Goal: Information Seeking & Learning: Compare options

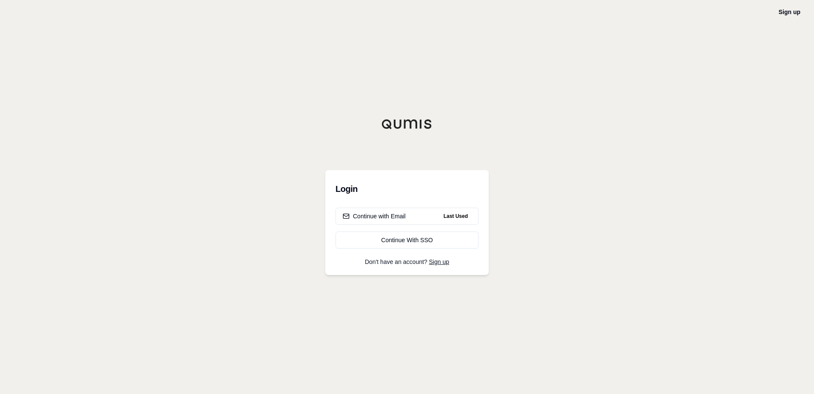
click at [394, 206] on div "Login Continue with Email Last Used Continue With SSO Don't have an account? Si…" at bounding box center [407, 222] width 164 height 105
click at [391, 215] on div "Continue with Email" at bounding box center [374, 216] width 63 height 9
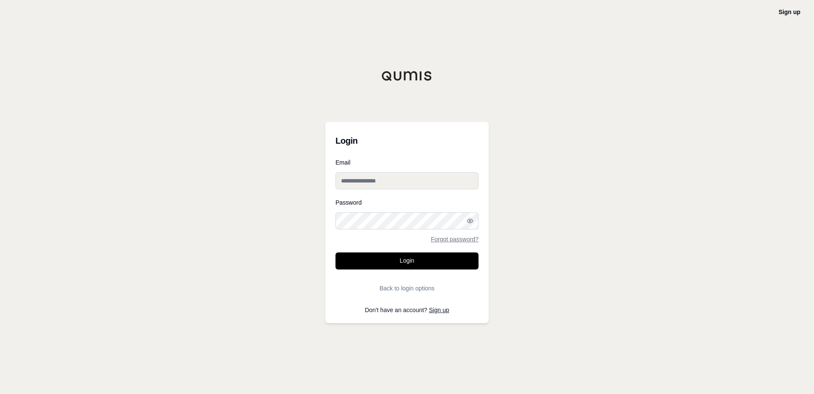
click at [400, 181] on input "Email" at bounding box center [407, 180] width 143 height 17
type input "**********"
click at [392, 259] on button "Login" at bounding box center [407, 260] width 143 height 17
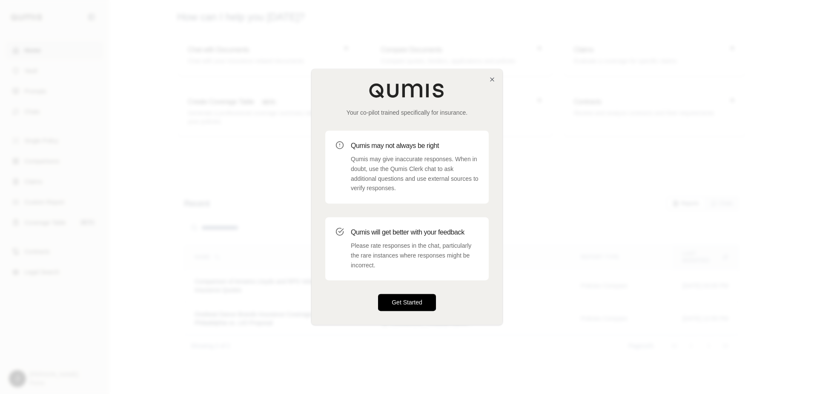
click at [408, 303] on button "Get Started" at bounding box center [407, 302] width 58 height 17
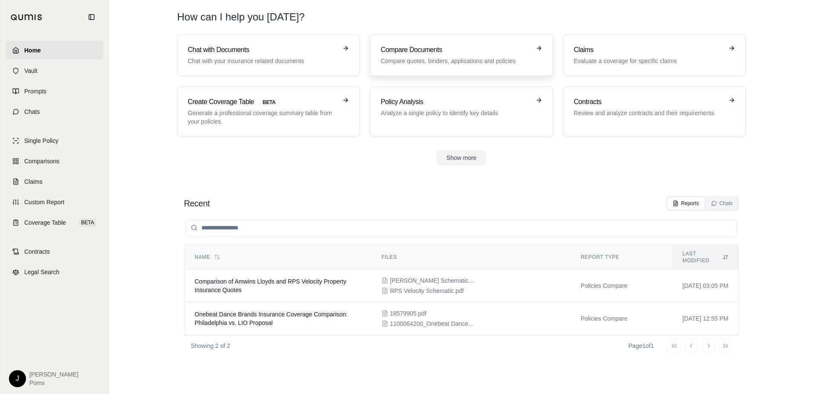
click at [408, 60] on p "Compare quotes, binders, applications and policies" at bounding box center [456, 61] width 150 height 9
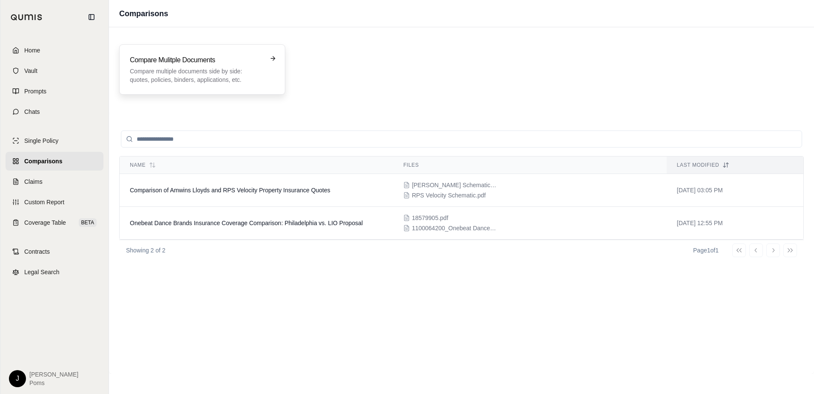
click at [190, 64] on h3 "Compare Mulitple Documents" at bounding box center [196, 60] width 133 height 10
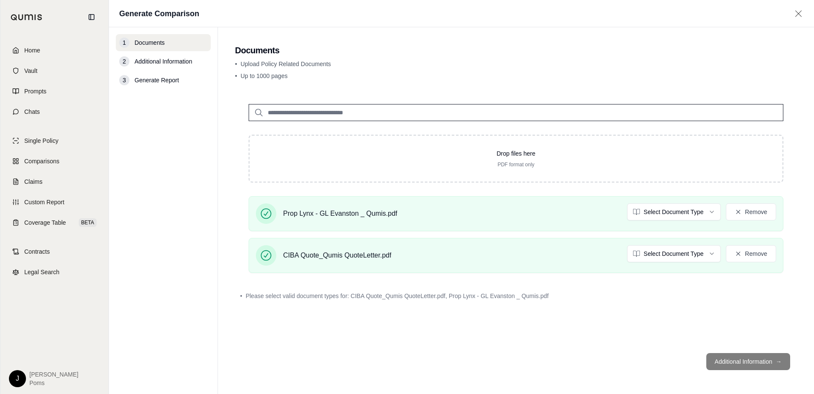
click at [737, 351] on footer "Additional Information →" at bounding box center [516, 361] width 562 height 31
drag, startPoint x: 738, startPoint y: 359, endPoint x: 666, endPoint y: 360, distance: 72.0
click at [736, 359] on footer "Additional Information →" at bounding box center [516, 361] width 562 height 31
click at [729, 361] on footer "Additional Information →" at bounding box center [516, 361] width 562 height 31
click at [388, 364] on footer "Additional Information →" at bounding box center [516, 361] width 562 height 31
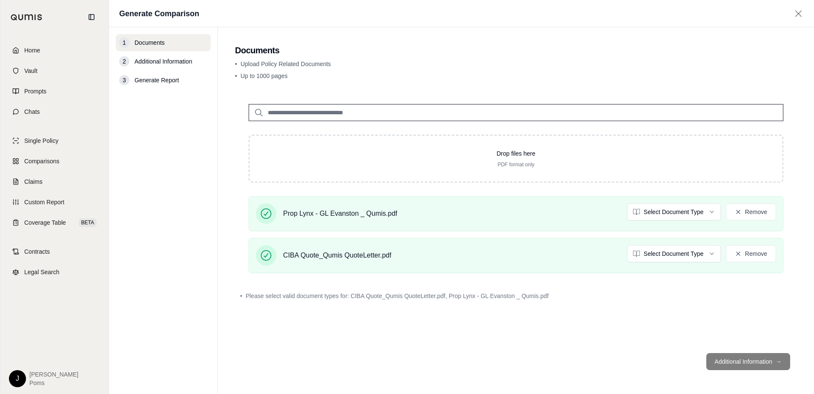
click at [150, 58] on span "Additional Information" at bounding box center [164, 61] width 58 height 9
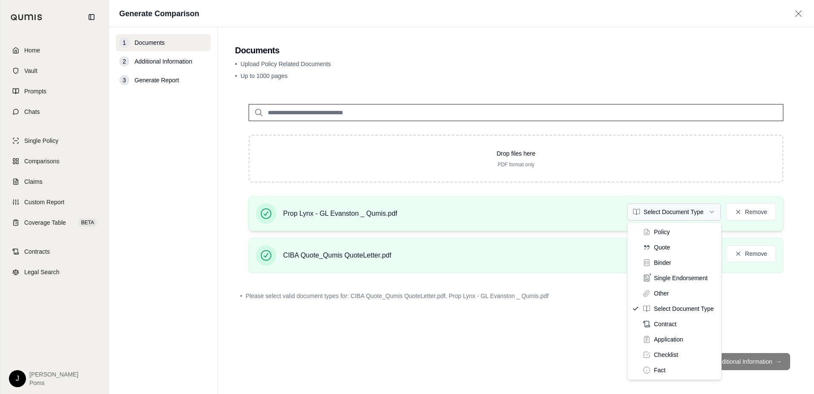
click at [698, 208] on html "Home Vault Prompts Chats Single Policy Comparisons Claims Custom Report Coverag…" at bounding box center [407, 197] width 814 height 394
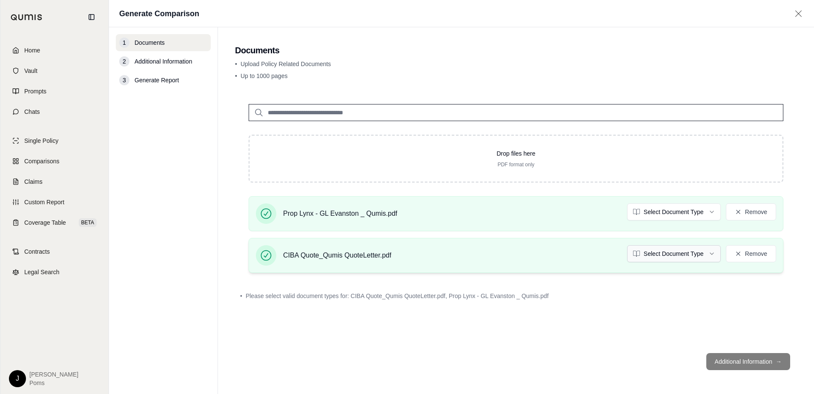
click at [657, 253] on html "Home Vault Prompts Chats Single Policy Comparisons Claims Custom Report Coverag…" at bounding box center [407, 197] width 814 height 394
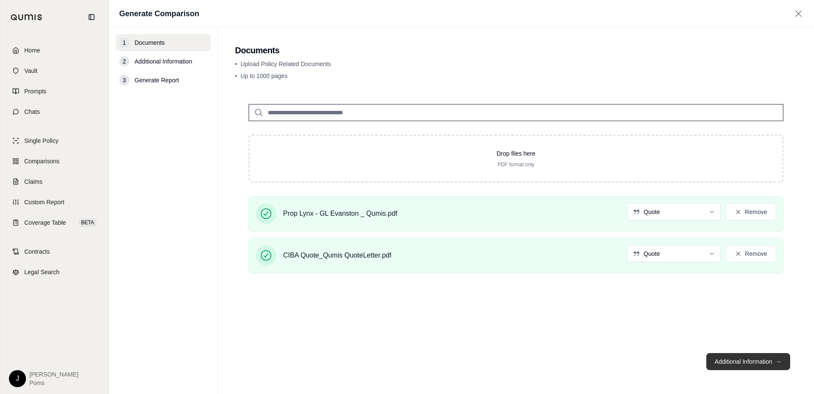
click at [757, 357] on button "Additional Information →" at bounding box center [749, 361] width 84 height 17
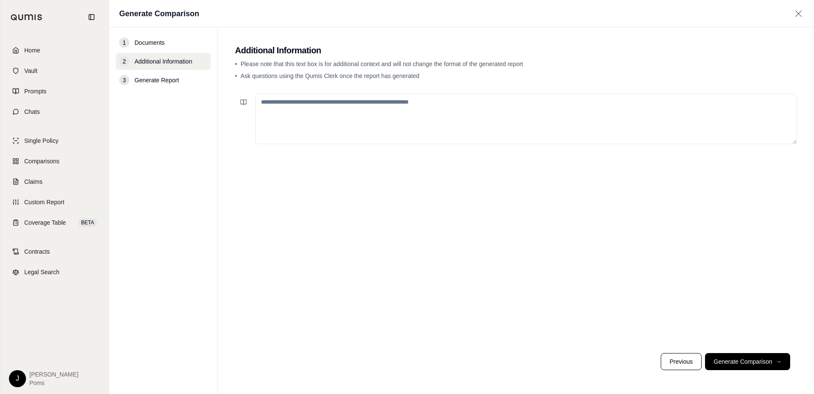
click at [258, 101] on textarea at bounding box center [527, 119] width 542 height 50
type textarea "**********"
click at [739, 363] on button "Generate Comparison →" at bounding box center [747, 361] width 85 height 17
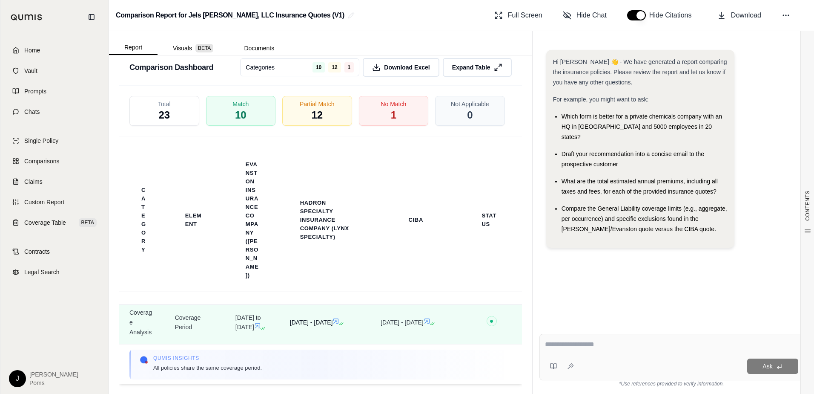
scroll to position [383, 0]
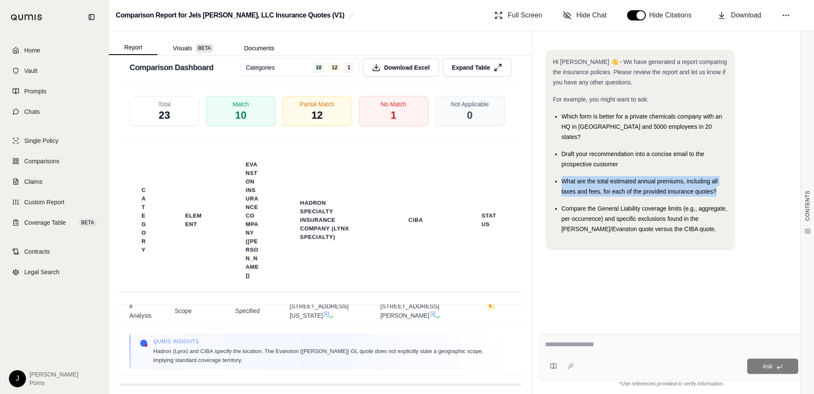
drag, startPoint x: 718, startPoint y: 180, endPoint x: 559, endPoint y: 170, distance: 159.2
click at [559, 170] on ul "Which form is better for a private chemicals company with an HQ in [GEOGRAPHIC_…" at bounding box center [640, 172] width 175 height 123
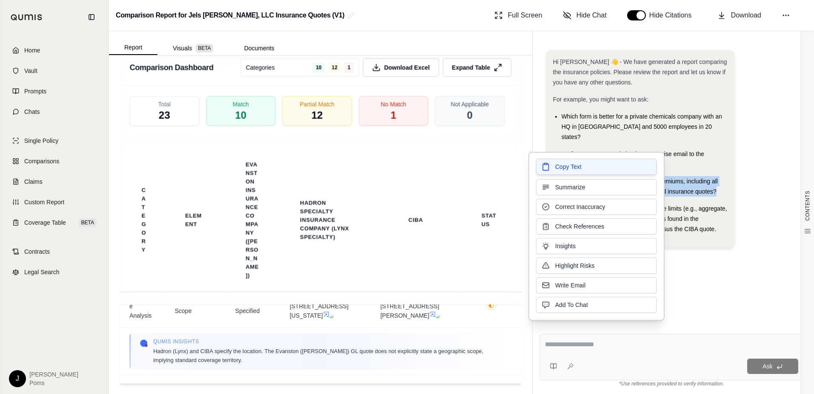
drag, startPoint x: 640, startPoint y: 178, endPoint x: 570, endPoint y: 170, distance: 70.4
click at [570, 170] on span "Copy Text" at bounding box center [568, 166] width 26 height 9
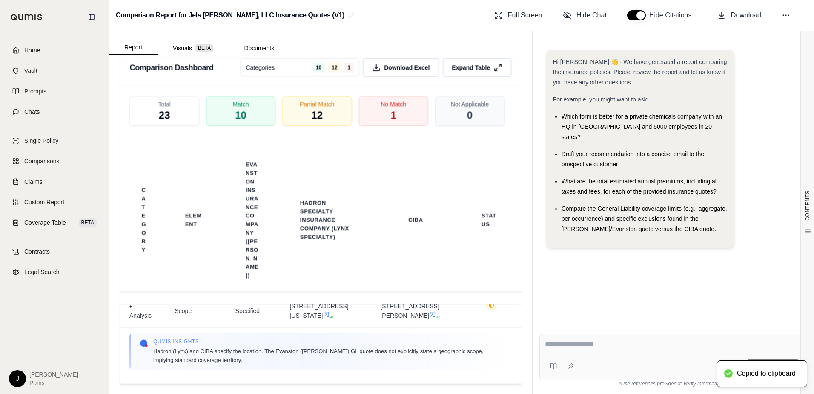
click at [579, 353] on div "Ask" at bounding box center [672, 357] width 265 height 46
drag, startPoint x: 579, startPoint y: 353, endPoint x: 575, endPoint y: 323, distance: 30.2
drag, startPoint x: 575, startPoint y: 323, endPoint x: 515, endPoint y: 285, distance: 70.3
click at [515, 284] on div "Category Element Evanston Insurance Company ([PERSON_NAME]) Hadron Specialty In…" at bounding box center [320, 219] width 403 height 167
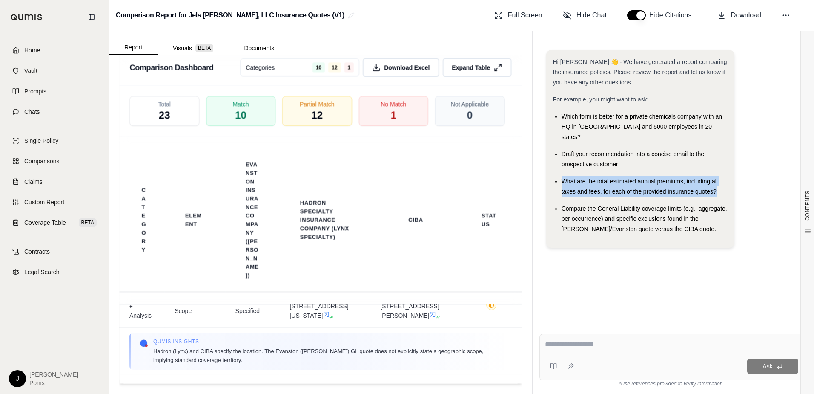
drag, startPoint x: 565, startPoint y: 165, endPoint x: 717, endPoint y: 181, distance: 153.3
click at [717, 181] on ul "Which form is better for a private chemicals company with an HQ in [GEOGRAPHIC_…" at bounding box center [640, 172] width 175 height 123
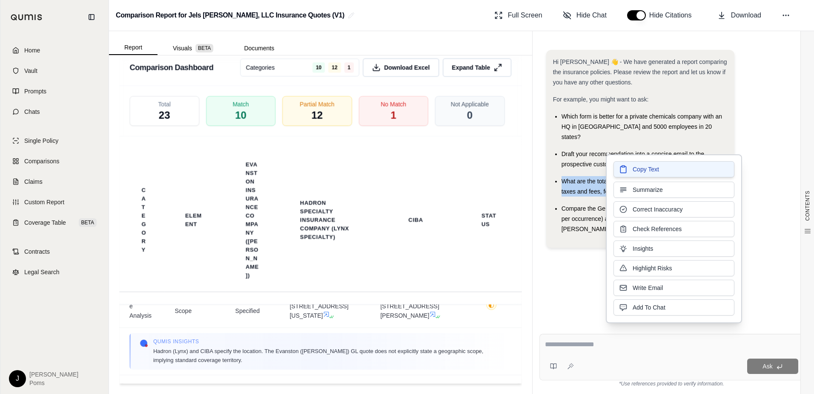
click at [643, 168] on span "Copy Text" at bounding box center [646, 169] width 26 height 9
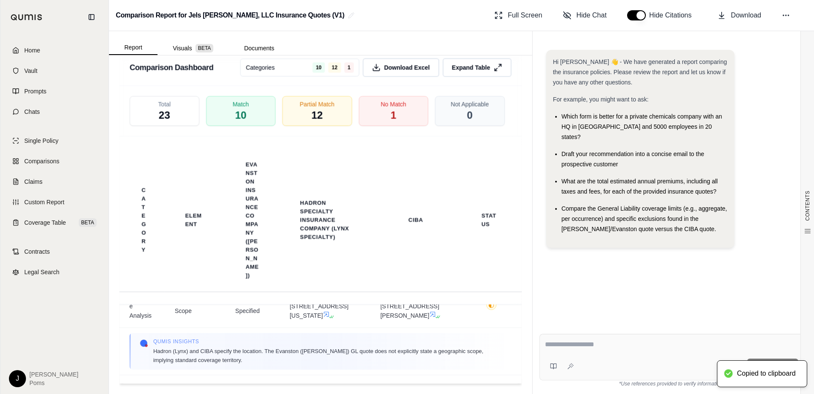
click at [561, 356] on div "Ask" at bounding box center [672, 357] width 265 height 46
click at [555, 351] on div at bounding box center [671, 345] width 253 height 13
drag, startPoint x: 555, startPoint y: 351, endPoint x: 550, endPoint y: 358, distance: 9.1
drag, startPoint x: 550, startPoint y: 358, endPoint x: 542, endPoint y: 345, distance: 14.9
drag, startPoint x: 542, startPoint y: 345, endPoint x: 614, endPoint y: 354, distance: 72.5
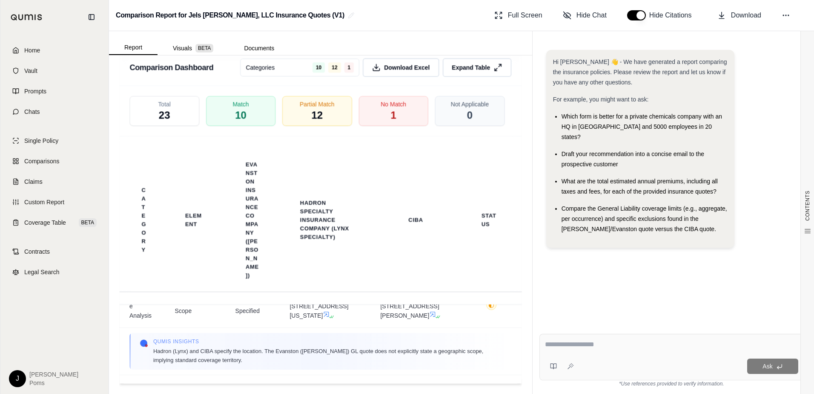
drag, startPoint x: 614, startPoint y: 354, endPoint x: 548, endPoint y: 339, distance: 68.1
paste textarea "**********"
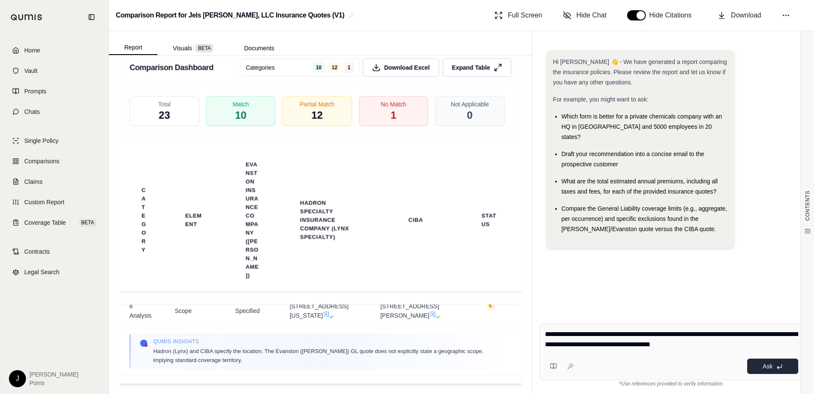
type textarea "**********"
click at [764, 368] on span "Ask" at bounding box center [768, 365] width 10 height 7
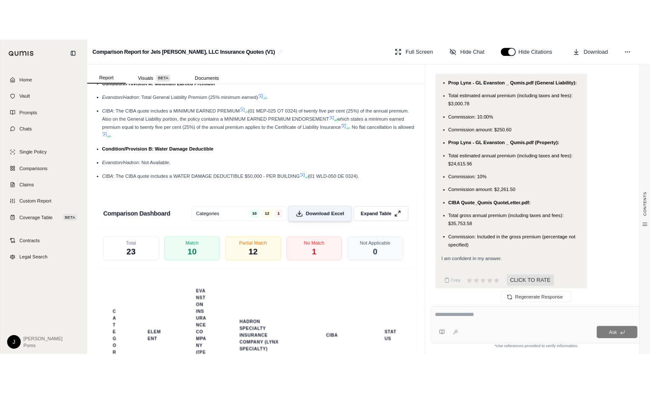
scroll to position [1483, 0]
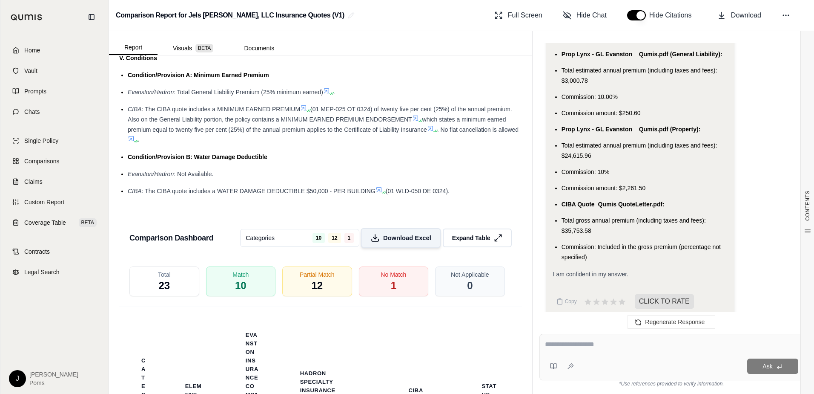
click at [397, 233] on span "Download Excel" at bounding box center [407, 237] width 48 height 9
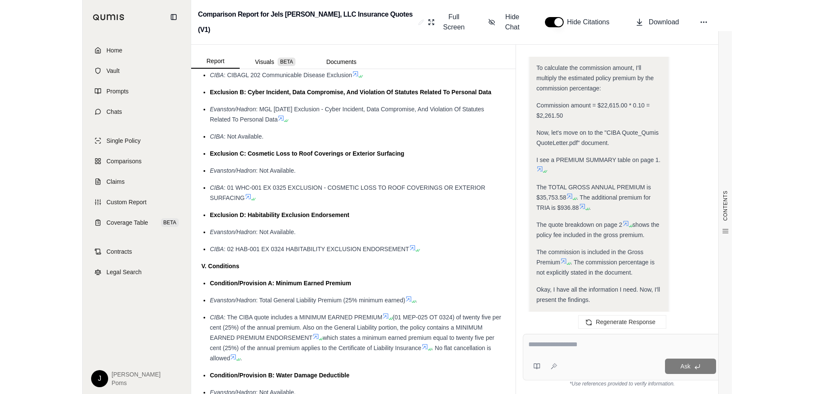
scroll to position [1595, 0]
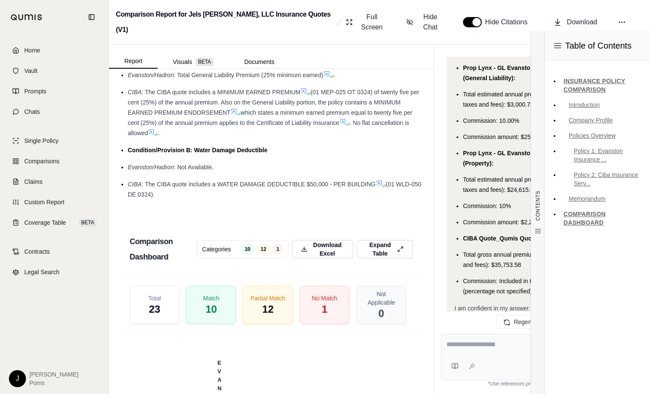
drag, startPoint x: 603, startPoint y: 260, endPoint x: 610, endPoint y: 253, distance: 9.9
click at [603, 260] on div "Table of Contents INSURANCE POLICY COMPARISON Introduction Company Profile Poli…" at bounding box center [597, 212] width 106 height 362
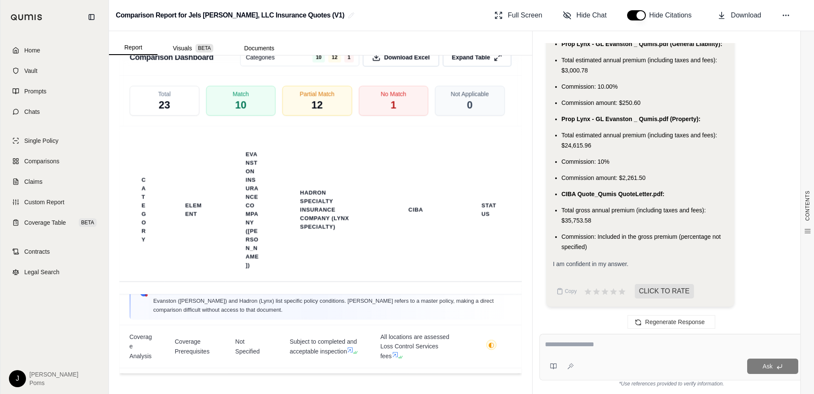
scroll to position [383, 0]
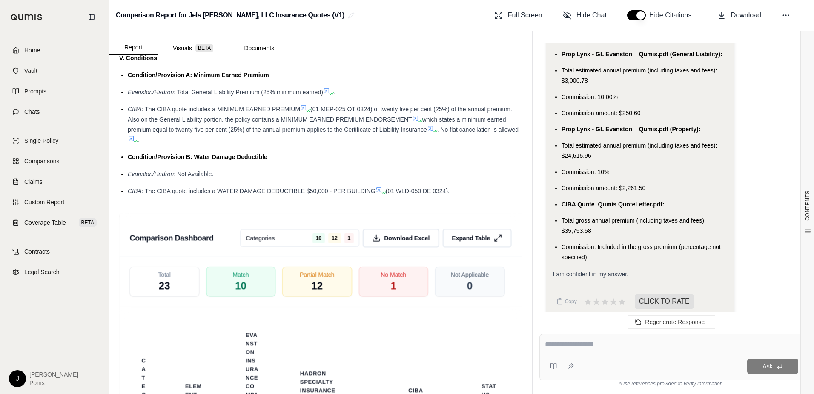
click at [549, 340] on textarea at bounding box center [671, 344] width 253 height 10
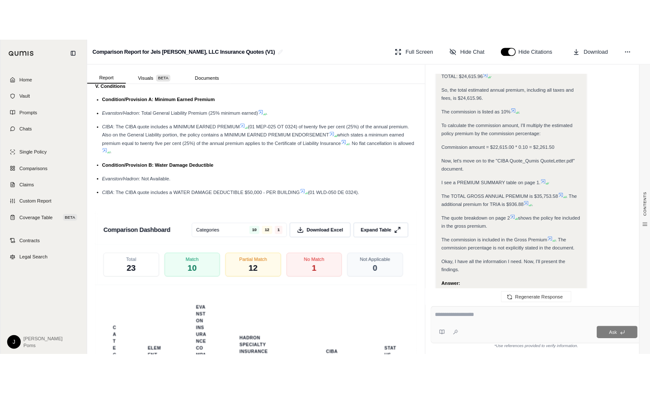
scroll to position [1031, 0]
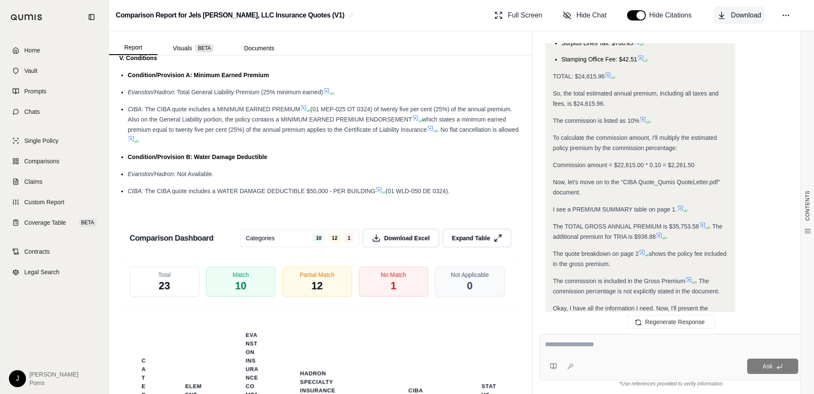
click at [754, 12] on span "Download" at bounding box center [746, 15] width 30 height 10
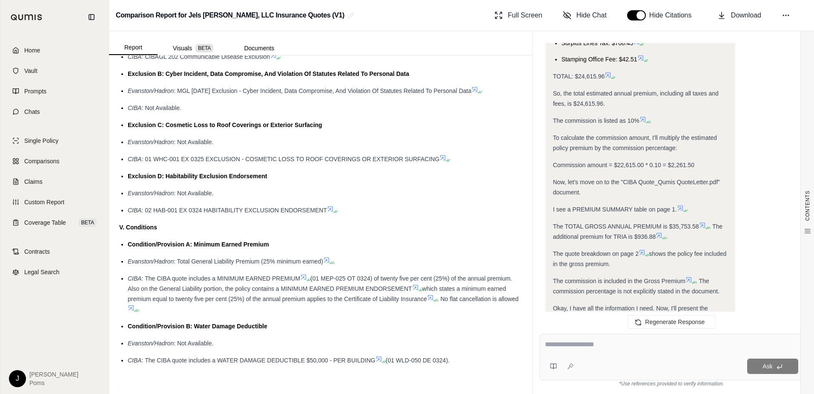
scroll to position [1312, 0]
click at [18, 377] on html "Home Vault Prompts Chats Single Policy Comparisons Claims Custom Report Coverag…" at bounding box center [407, 197] width 814 height 394
click at [22, 364] on div "Log Out" at bounding box center [37, 359] width 70 height 14
